Goal: Check status: Check status

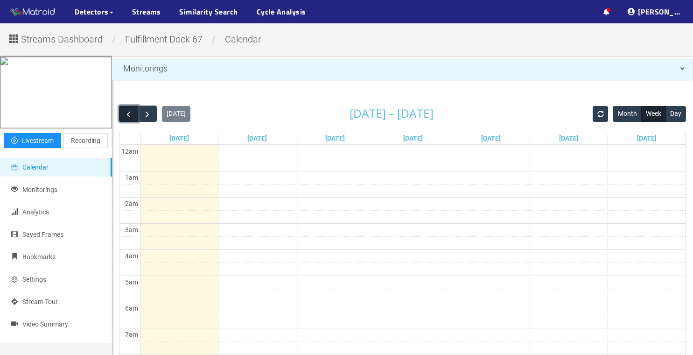
click at [132, 117] on span "button" at bounding box center [129, 114] width 10 height 10
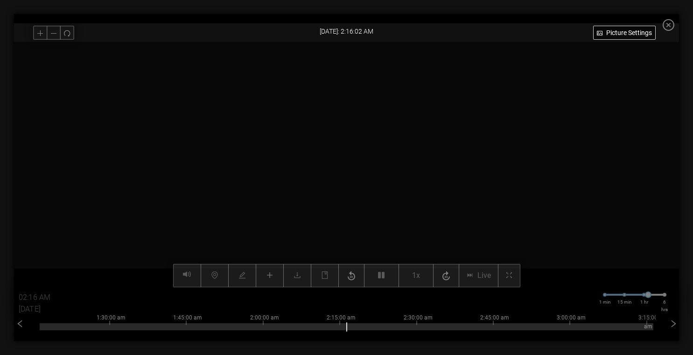
click at [268, 330] on div "1:30:00 am 1:45:00 am 2:00:00 am 2:15:00 am 2:30:00 am 2:45:00 am 3:00:00 am 3:…" at bounding box center [347, 324] width 614 height 37
click at [281, 329] on div at bounding box center [347, 326] width 614 height 7
type input "02:02 AM"
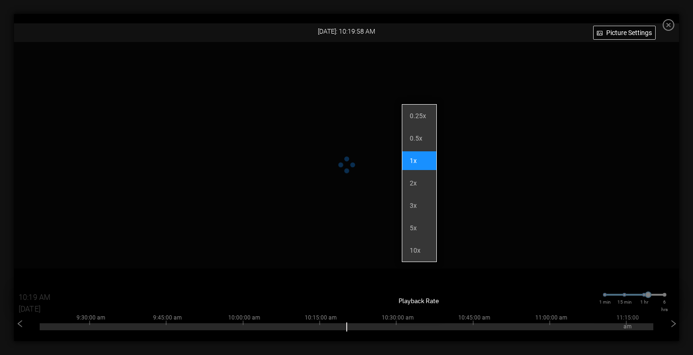
click at [406, 267] on button "1x" at bounding box center [416, 275] width 35 height 23
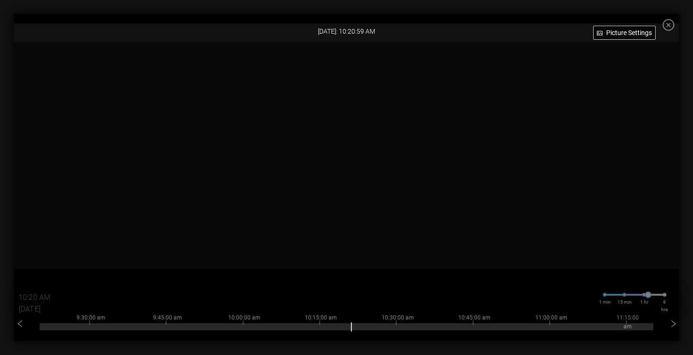
type input "10:21 AM"
